Goal: Information Seeking & Learning: Learn about a topic

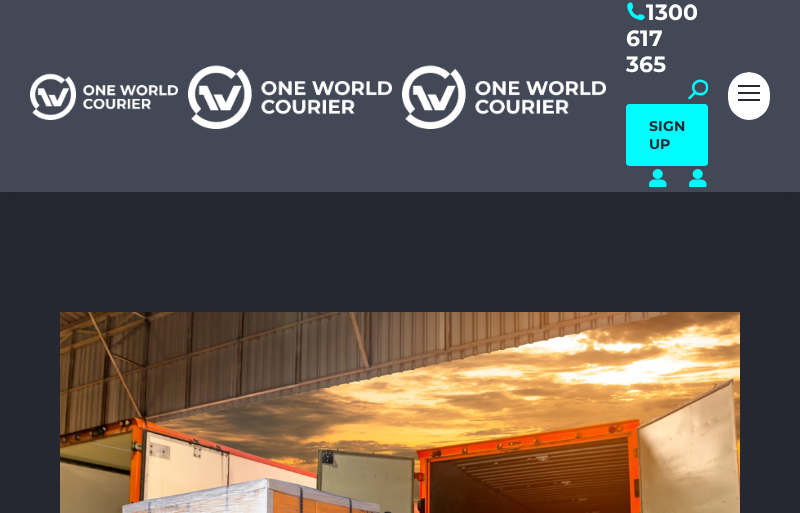
scroll to position [6367, 700]
